Goal: Information Seeking & Learning: Compare options

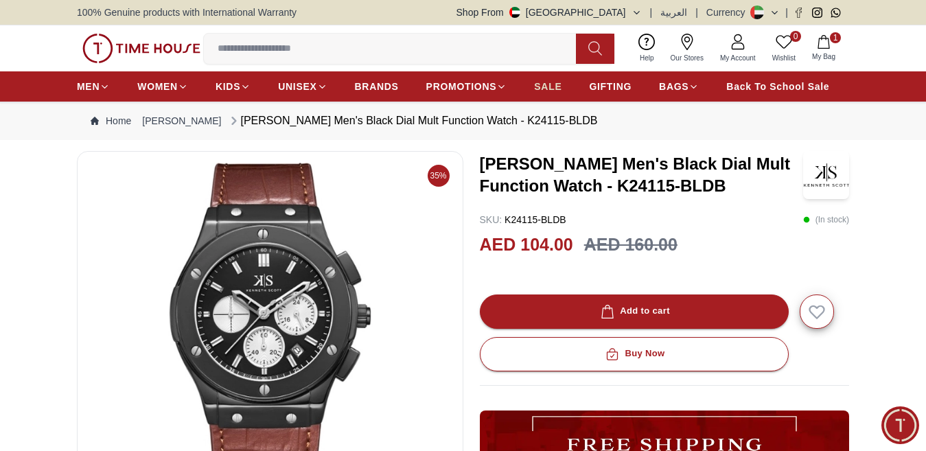
click at [547, 93] on span "SALE" at bounding box center [547, 87] width 27 height 14
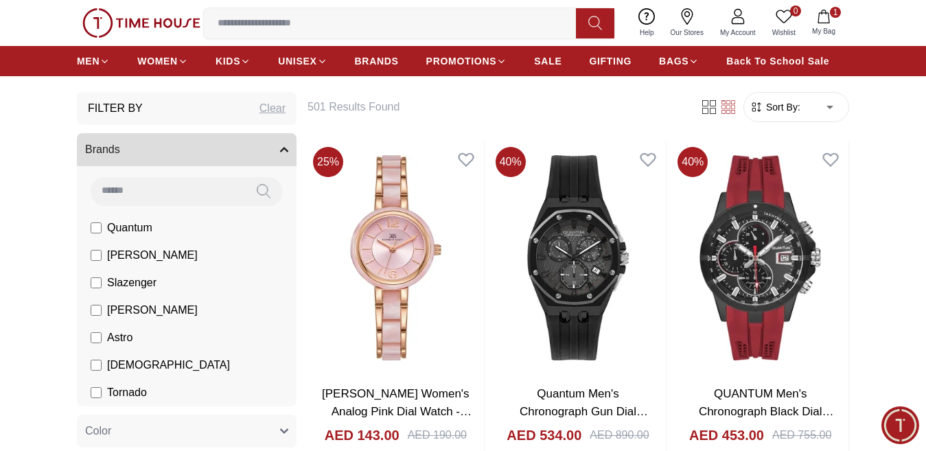
scroll to position [412, 0]
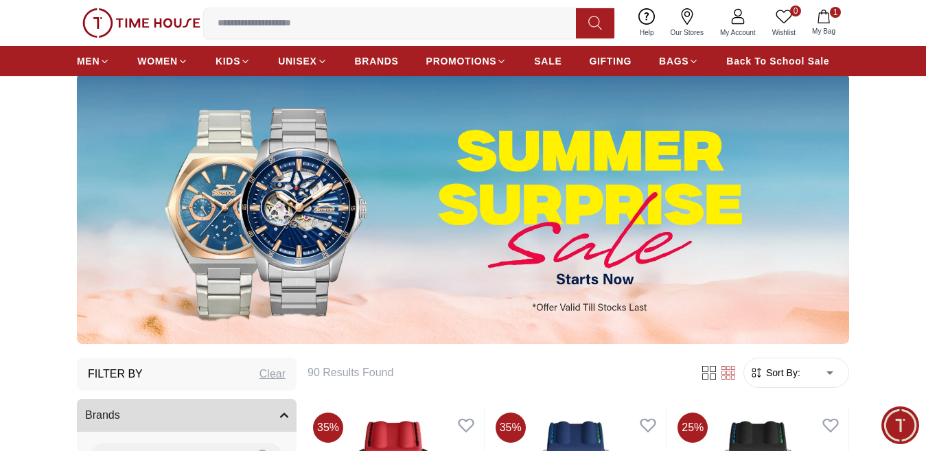
scroll to position [206, 0]
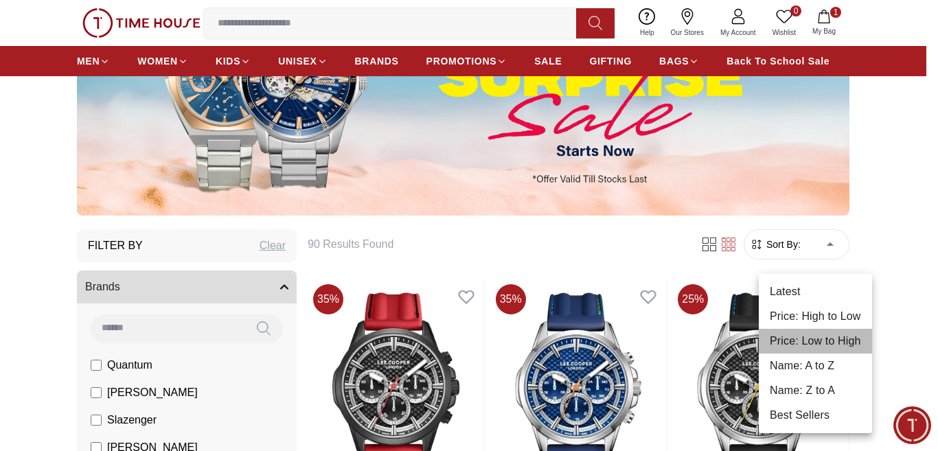
click at [811, 342] on li "Price: Low to High" at bounding box center [815, 341] width 113 height 25
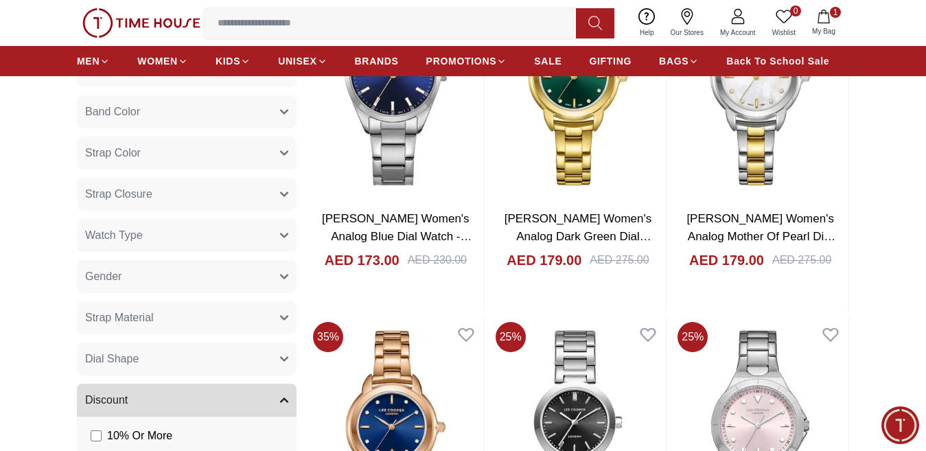
scroll to position [892, 0]
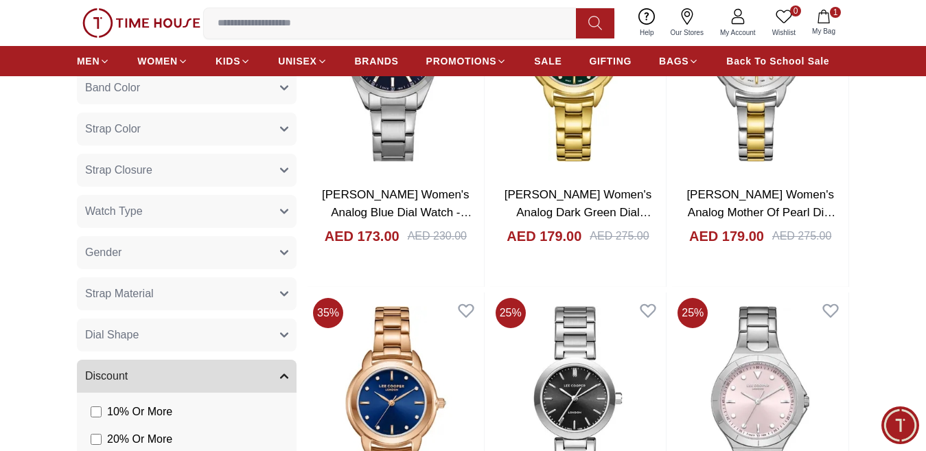
click at [130, 261] on button "Gender" at bounding box center [187, 252] width 220 height 33
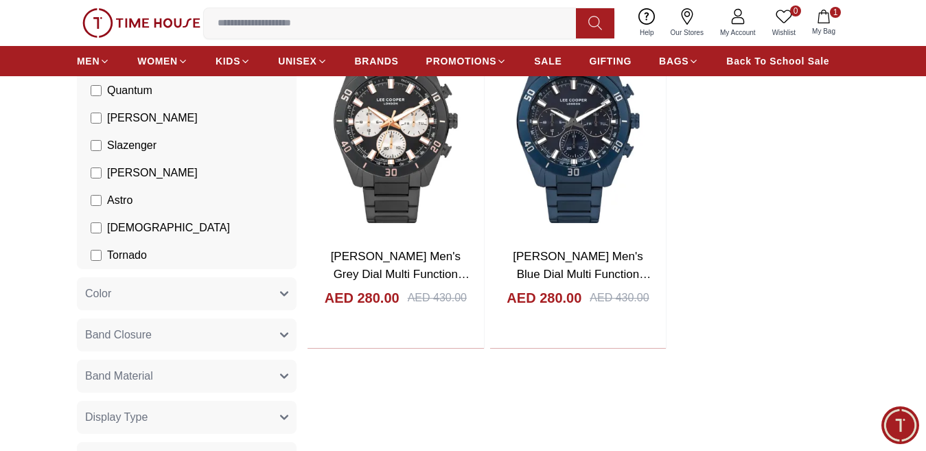
scroll to position [892, 0]
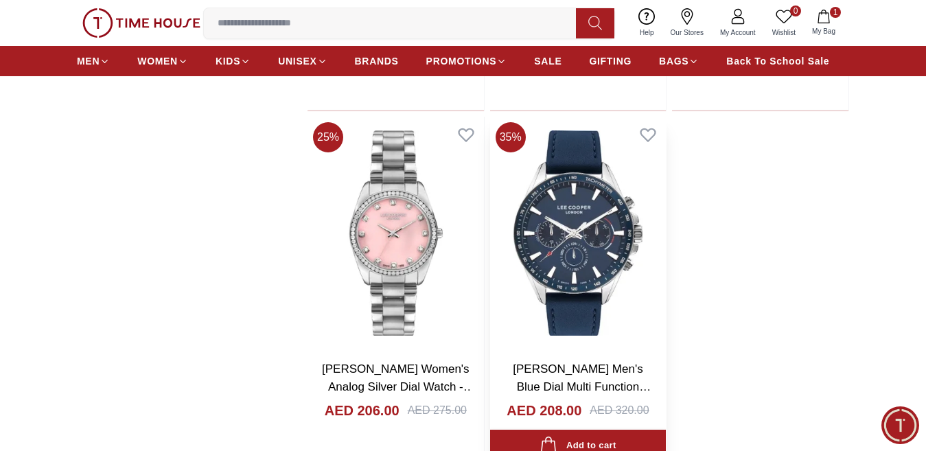
scroll to position [2540, 0]
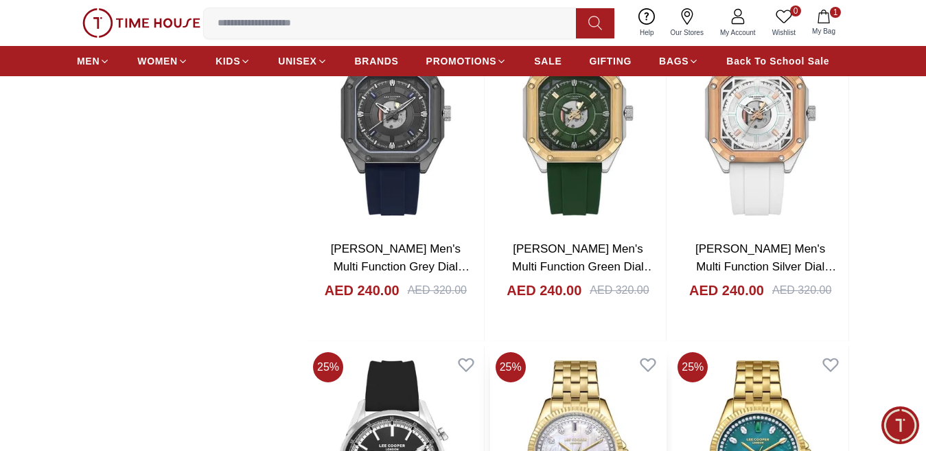
scroll to position [6796, 0]
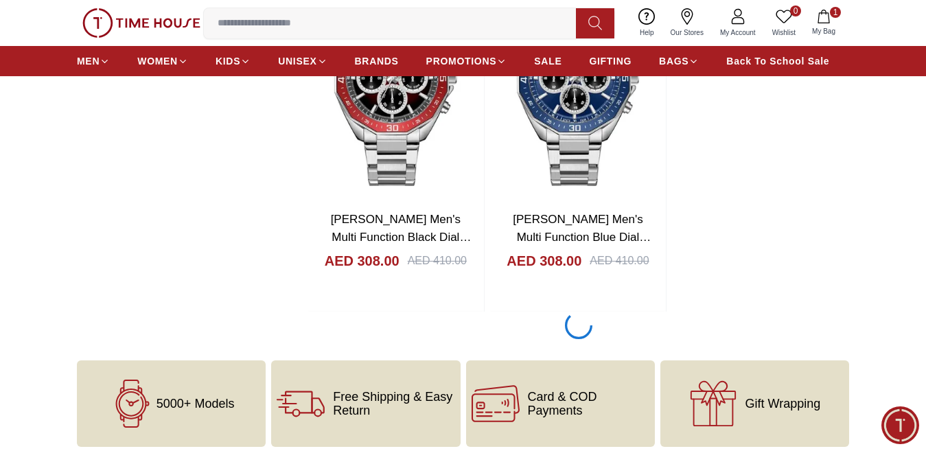
scroll to position [9433, 0]
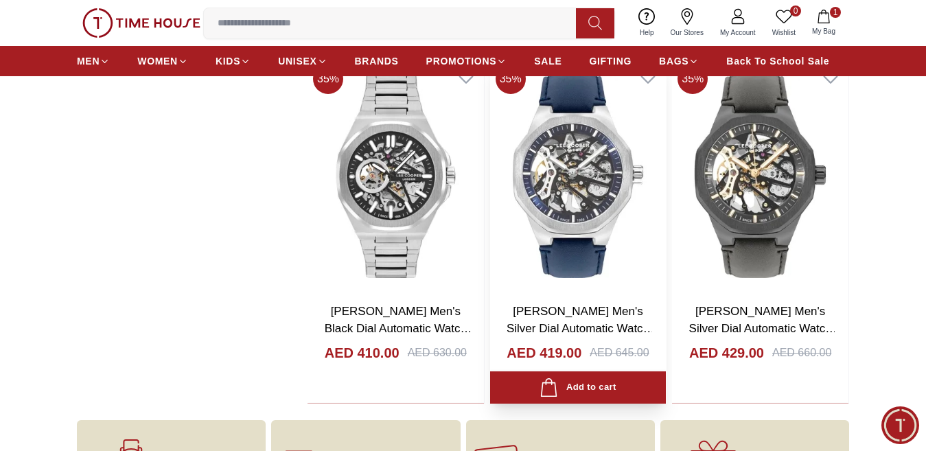
scroll to position [10737, 0]
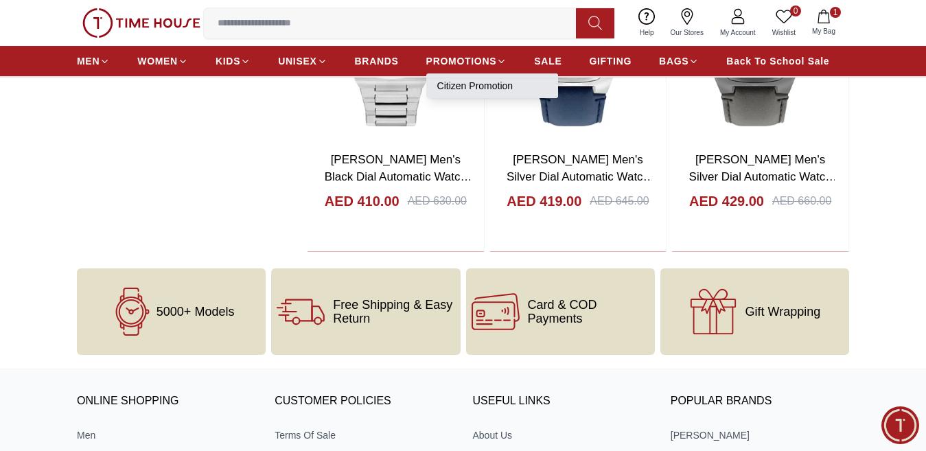
click at [498, 91] on link "Citizen Promotion" at bounding box center [492, 86] width 110 height 14
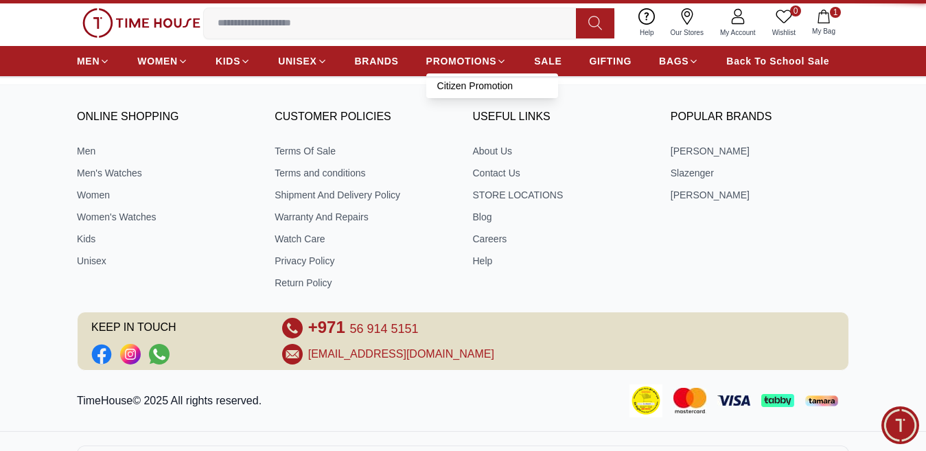
type input "******"
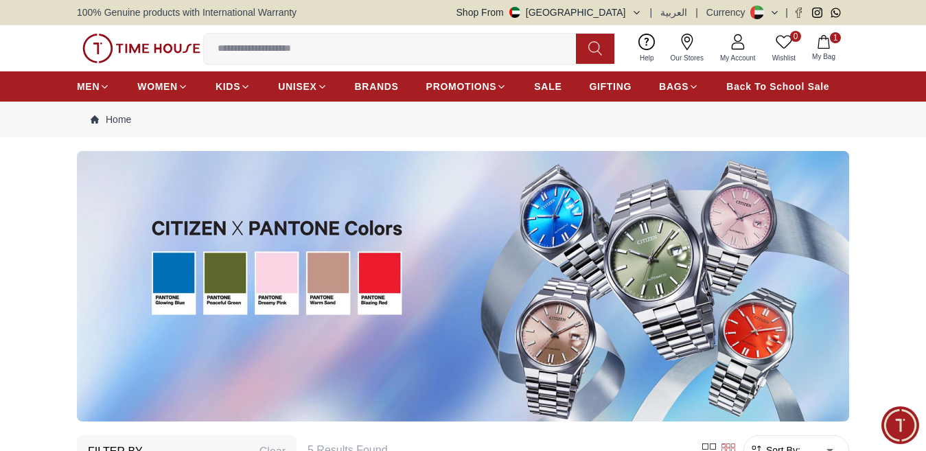
click at [147, 51] on img at bounding box center [141, 49] width 118 height 30
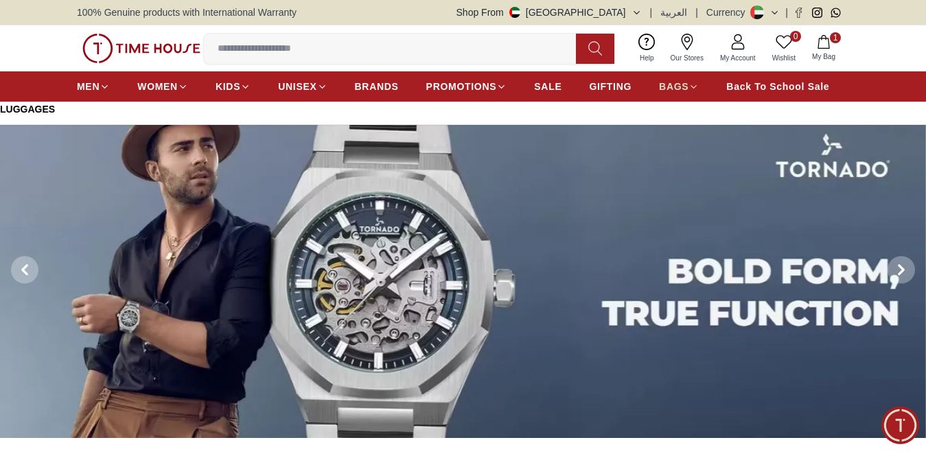
click at [685, 93] on span "BAGS" at bounding box center [674, 87] width 30 height 14
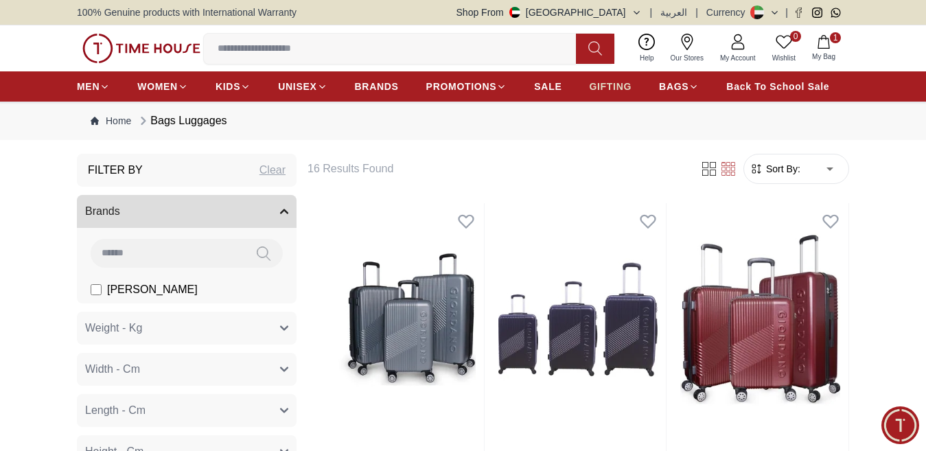
click at [593, 93] on span "GIFTING" at bounding box center [610, 87] width 43 height 14
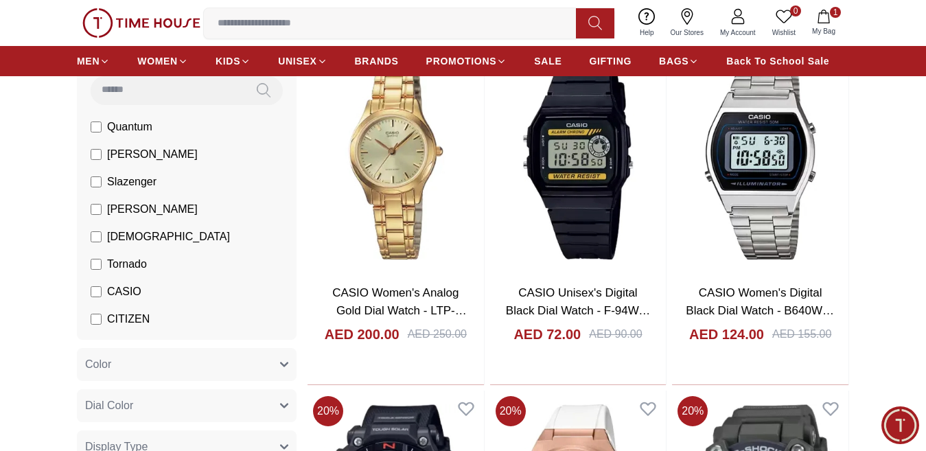
scroll to position [275, 0]
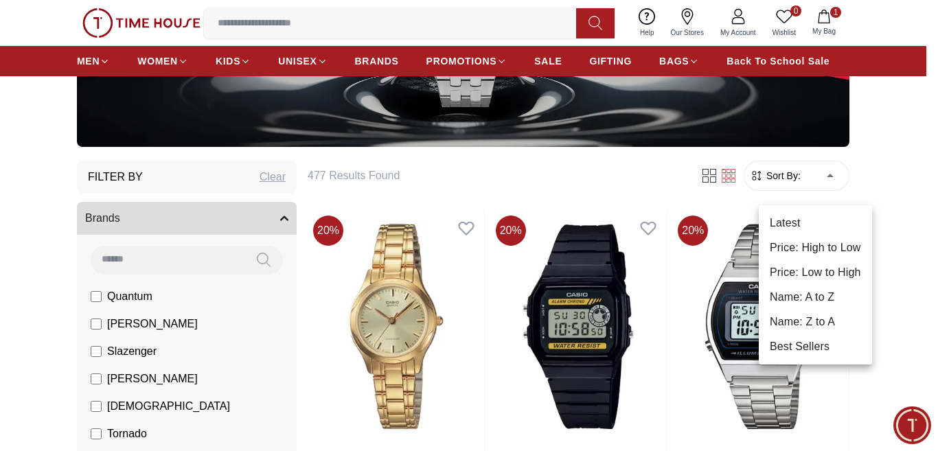
click at [818, 270] on li "Price: Low to High" at bounding box center [815, 272] width 113 height 25
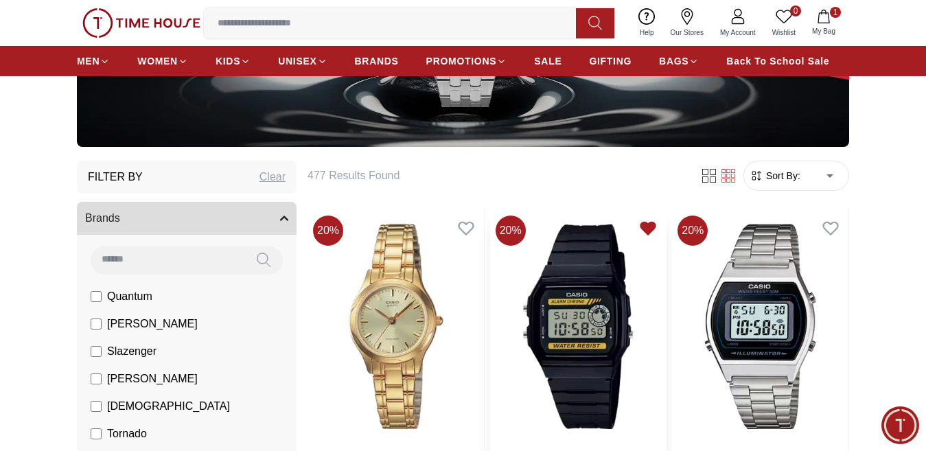
type input "*"
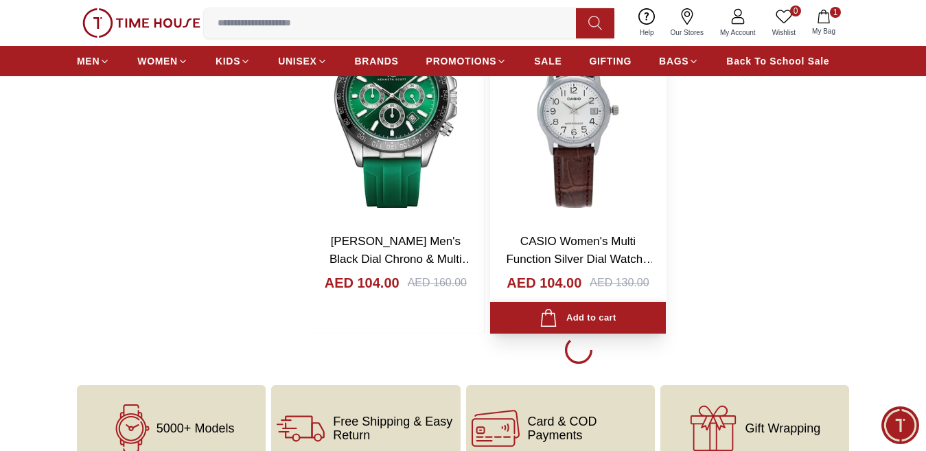
scroll to position [2608, 0]
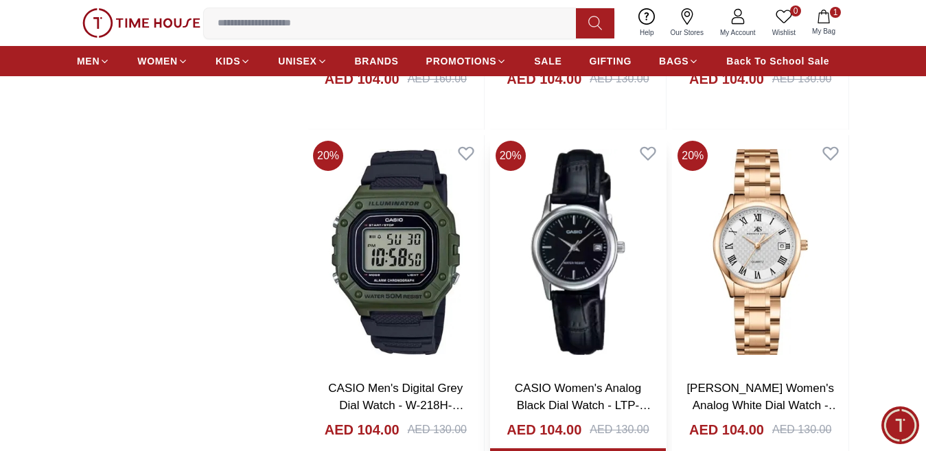
scroll to position [2883, 0]
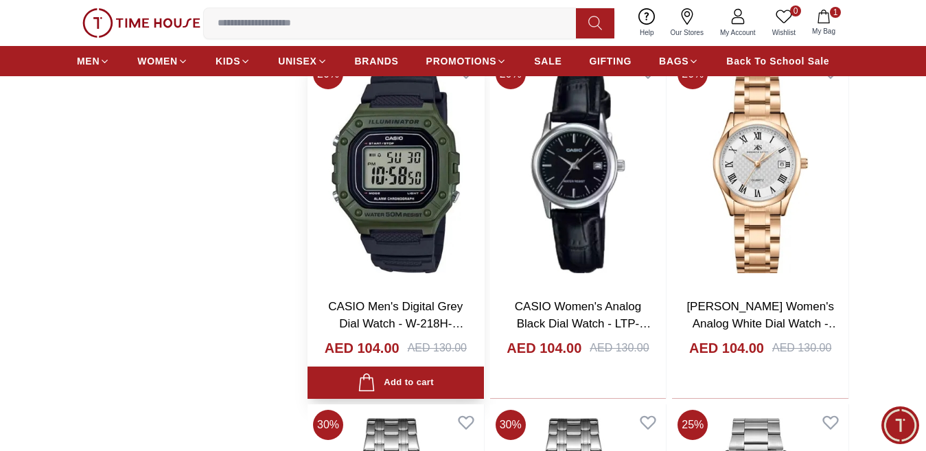
click at [381, 221] on img at bounding box center [396, 170] width 176 height 233
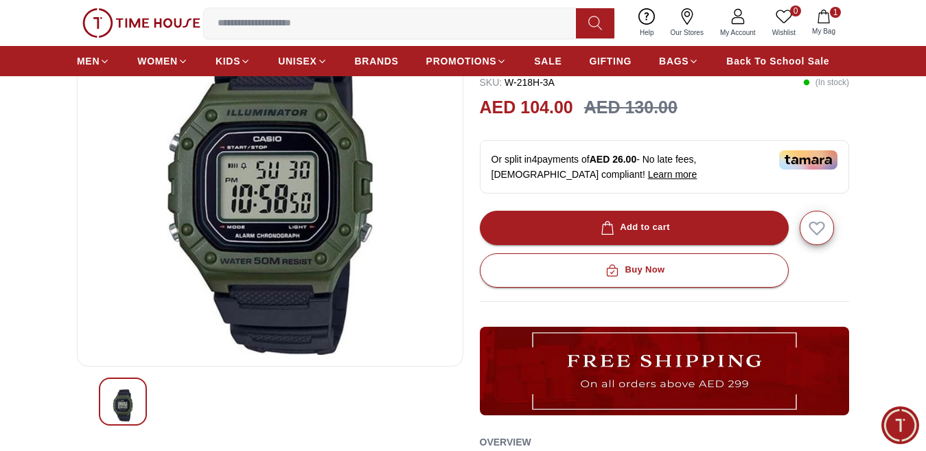
scroll to position [69, 0]
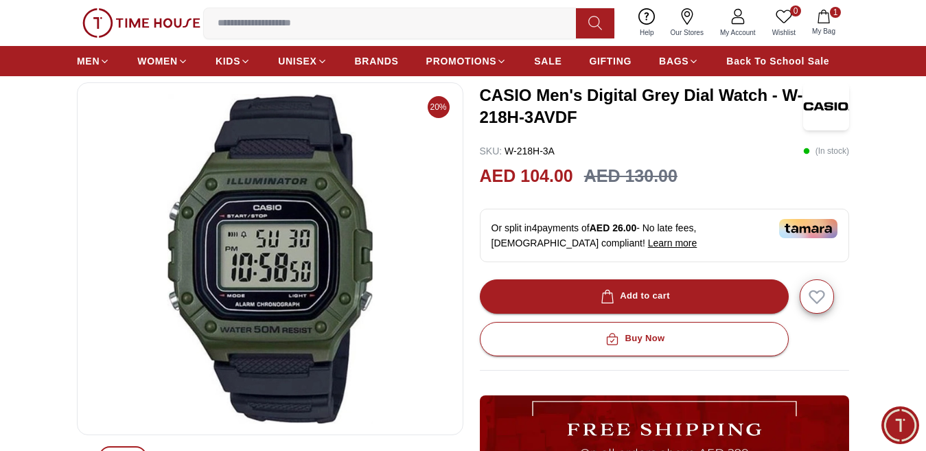
click at [555, 106] on h3 "CASIO Men's Digital Grey Dial Watch - W-218H-3AVDF" at bounding box center [642, 106] width 324 height 44
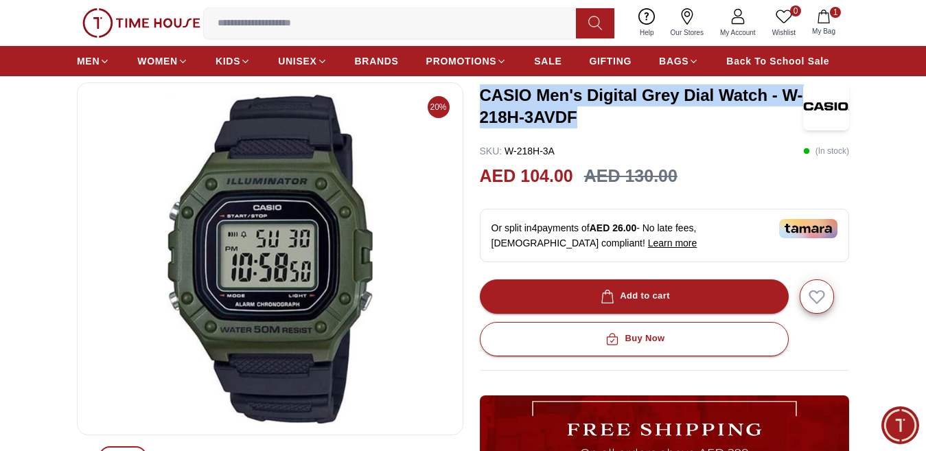
drag, startPoint x: 481, startPoint y: 105, endPoint x: 594, endPoint y: 132, distance: 116.5
click at [594, 128] on h3 "CASIO Men's Digital Grey Dial Watch - W-218H-3AVDF" at bounding box center [642, 106] width 324 height 44
copy h3 "CASIO Men's Digital Grey Dial Watch - W-218H-3AVDF"
click at [814, 304] on icon "button" at bounding box center [817, 297] width 16 height 14
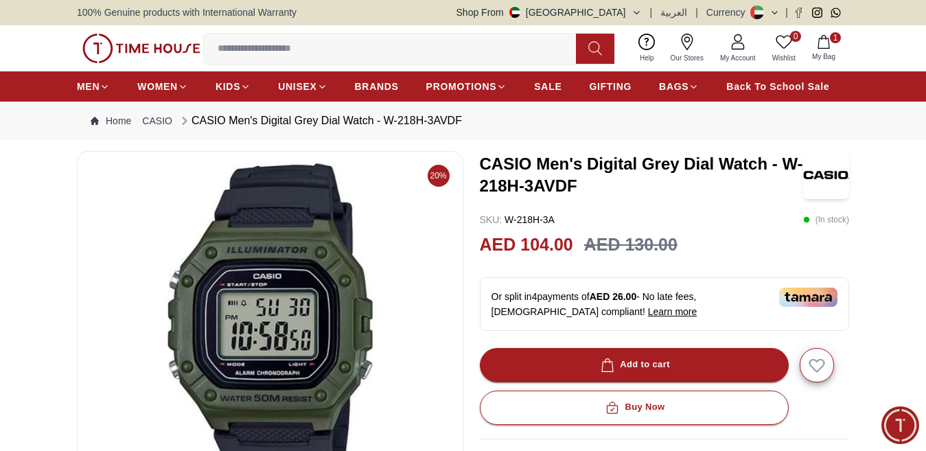
scroll to position [69, 0]
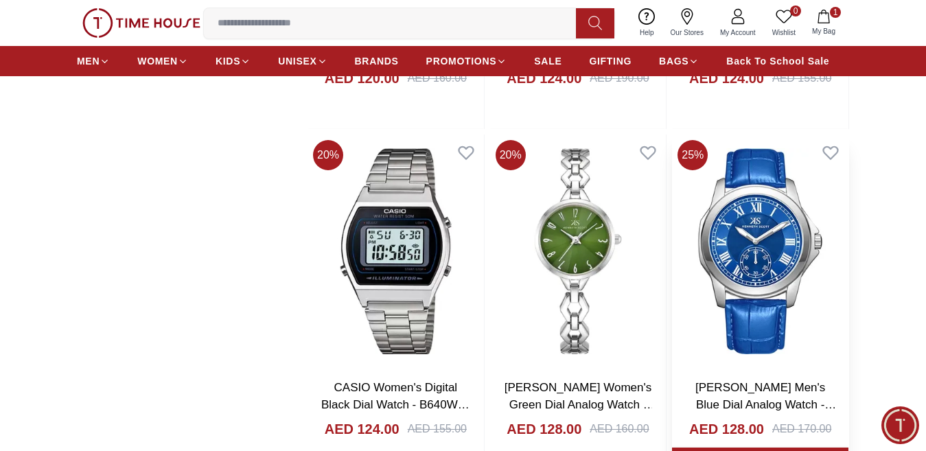
scroll to position [6670, 0]
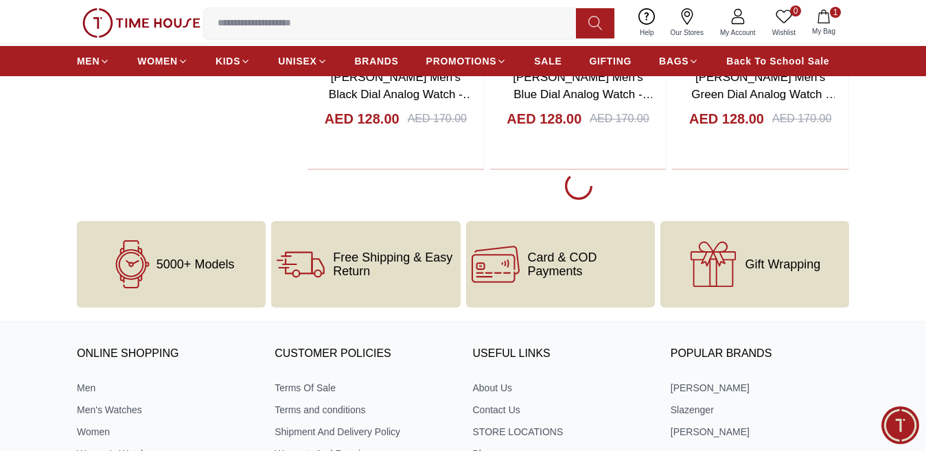
scroll to position [7340, 0]
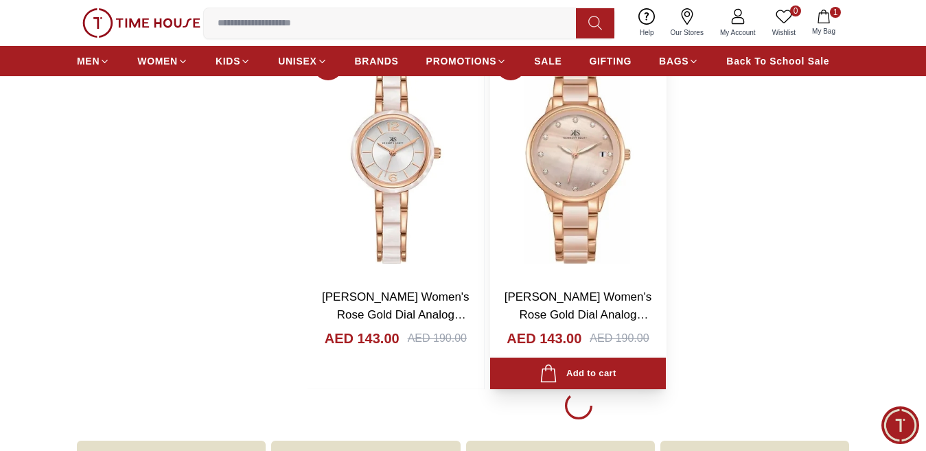
scroll to position [9537, 0]
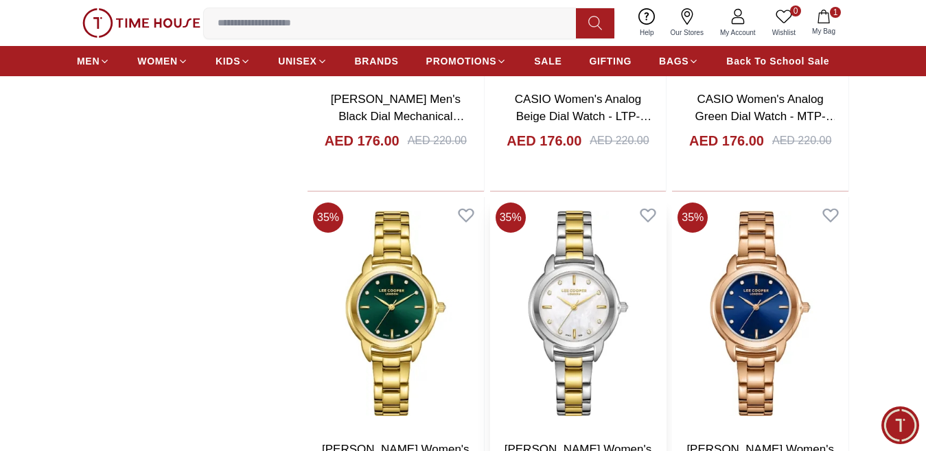
scroll to position [14205, 0]
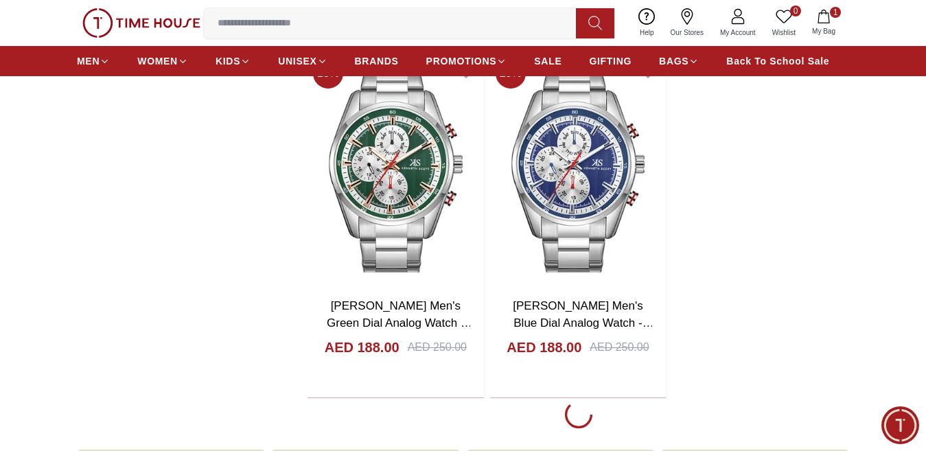
scroll to position [16539, 0]
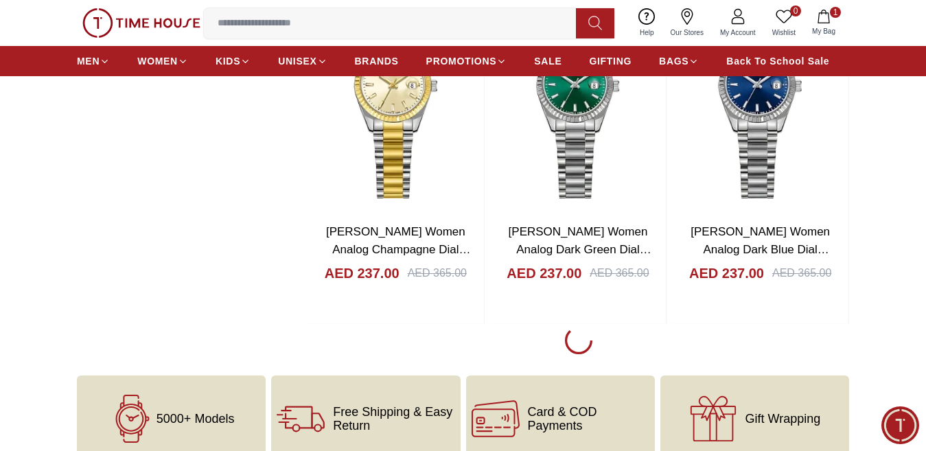
scroll to position [21138, 0]
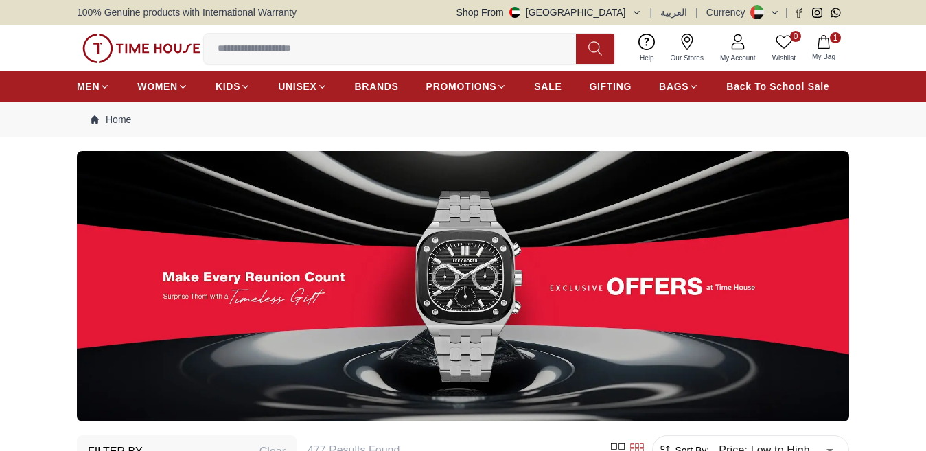
click at [594, 290] on img at bounding box center [463, 286] width 772 height 270
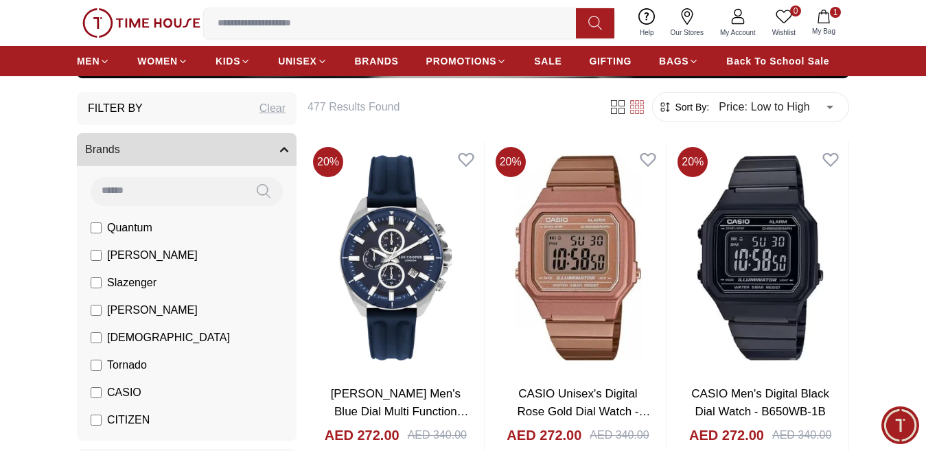
scroll to position [48, 0]
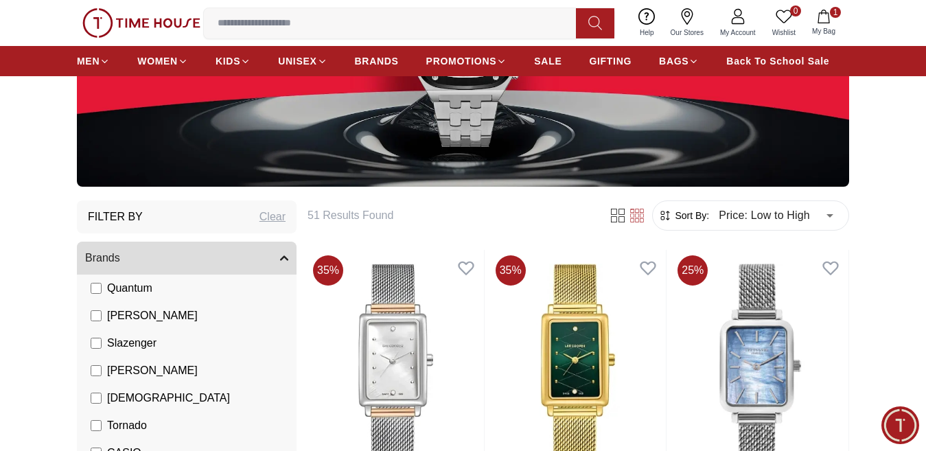
scroll to position [206, 0]
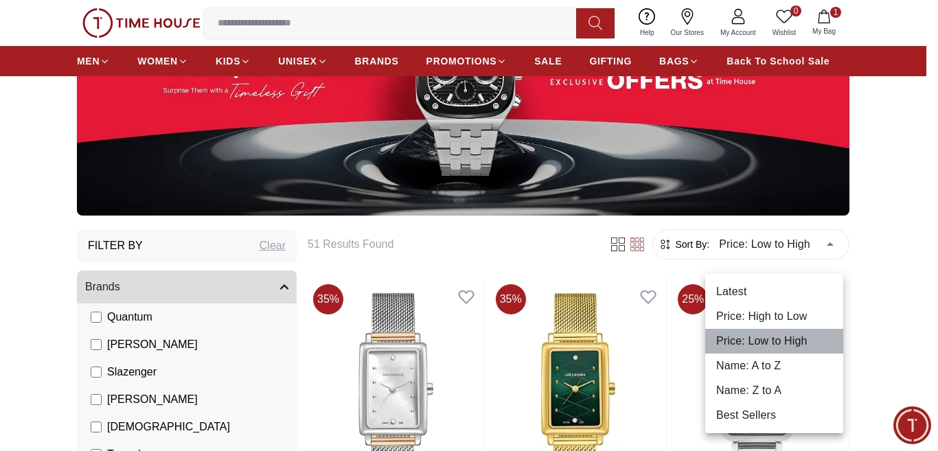
click at [768, 341] on li "Price: Low to High" at bounding box center [774, 341] width 138 height 25
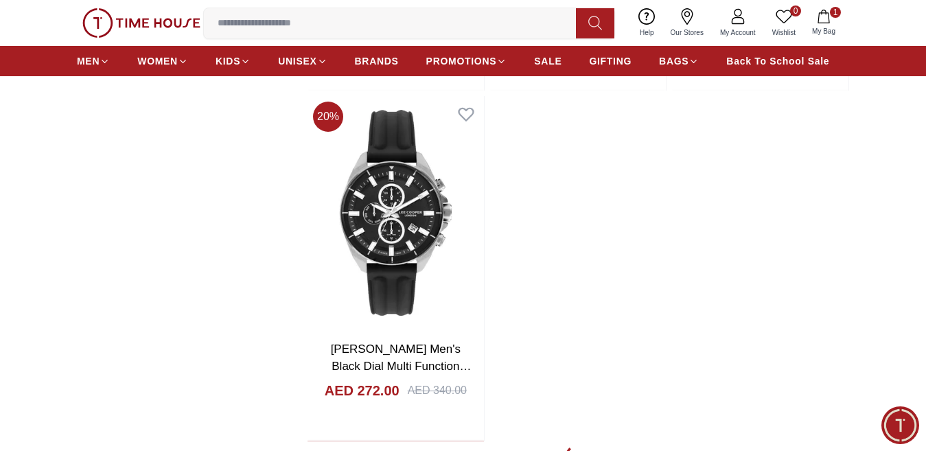
scroll to position [5011, 0]
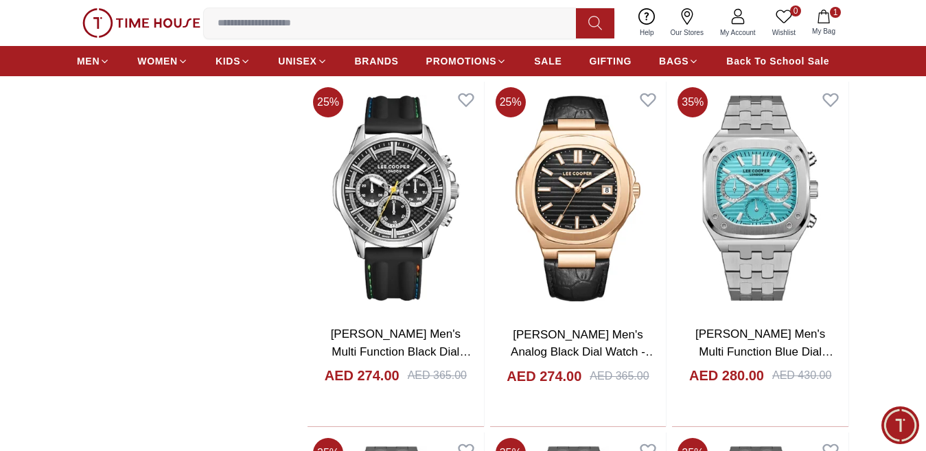
scroll to position [5698, 0]
